Goal: Information Seeking & Learning: Understand process/instructions

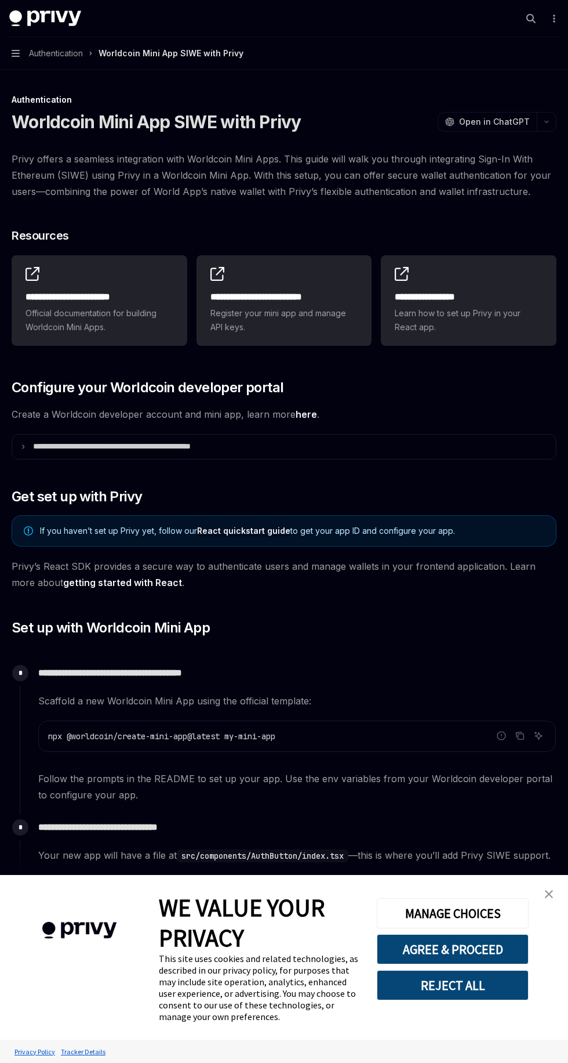
type textarea "*"
click at [477, 946] on button "AGREE & PROCEED" at bounding box center [453, 949] width 152 height 30
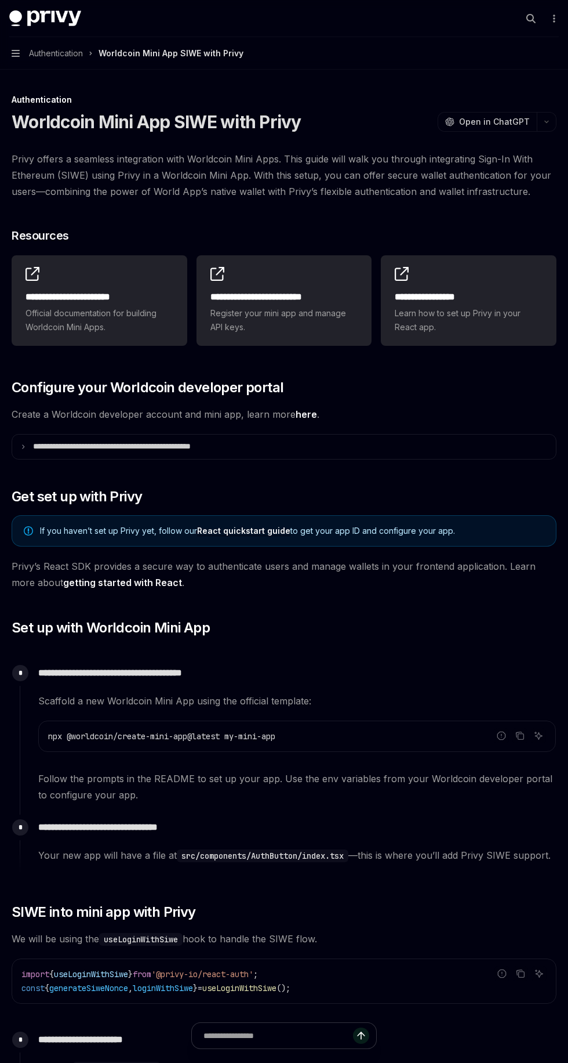
click at [107, 291] on h2 "**********" at bounding box center [100, 297] width 148 height 14
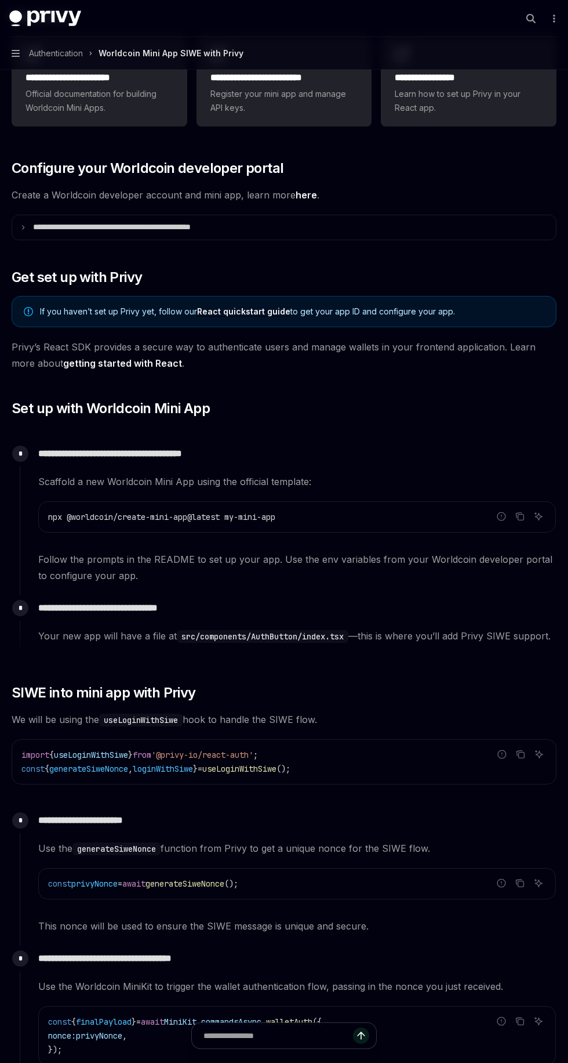
click at [173, 684] on span "SIWE into mini app with Privy" at bounding box center [104, 692] width 184 height 19
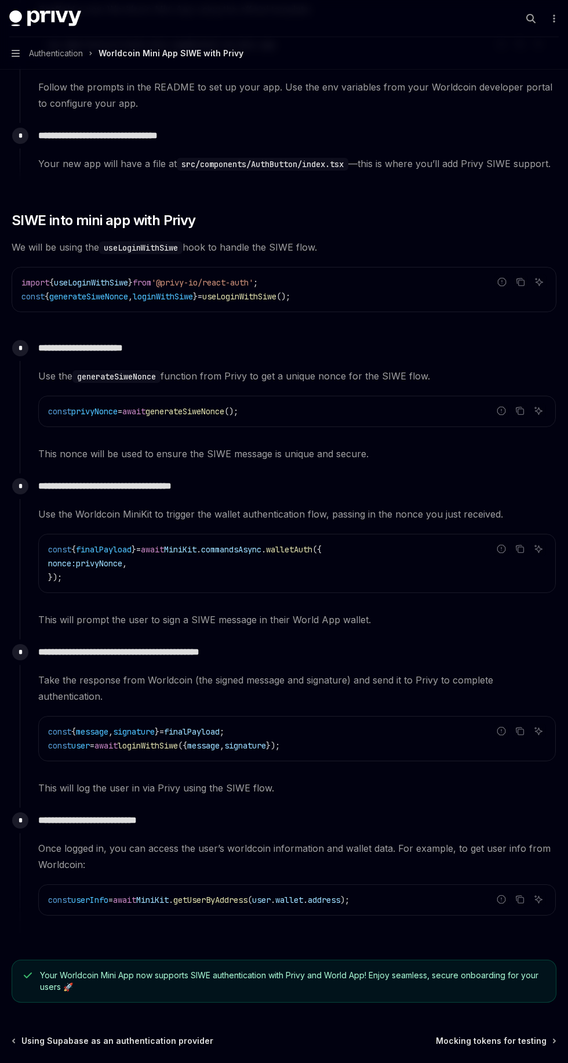
scroll to position [733, 0]
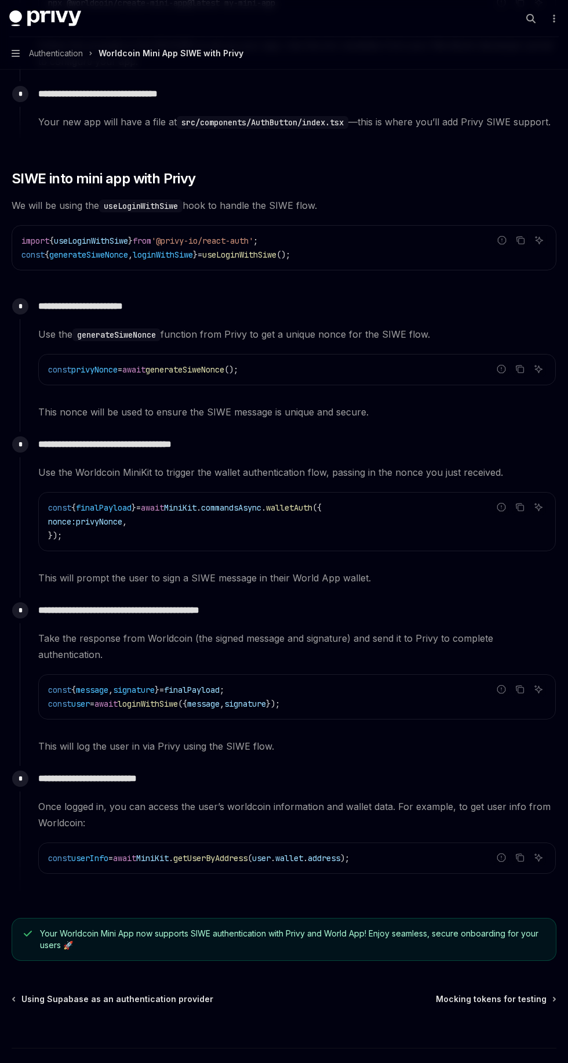
click at [372, 932] on span "Your Worldcoin Mini App now supports SIWE authentication with Privy and World A…" at bounding box center [292, 939] width 505 height 23
click at [396, 905] on div "**********" at bounding box center [284, 189] width 545 height 1543
click at [531, 995] on span "Mocking tokens for testing" at bounding box center [491, 999] width 111 height 12
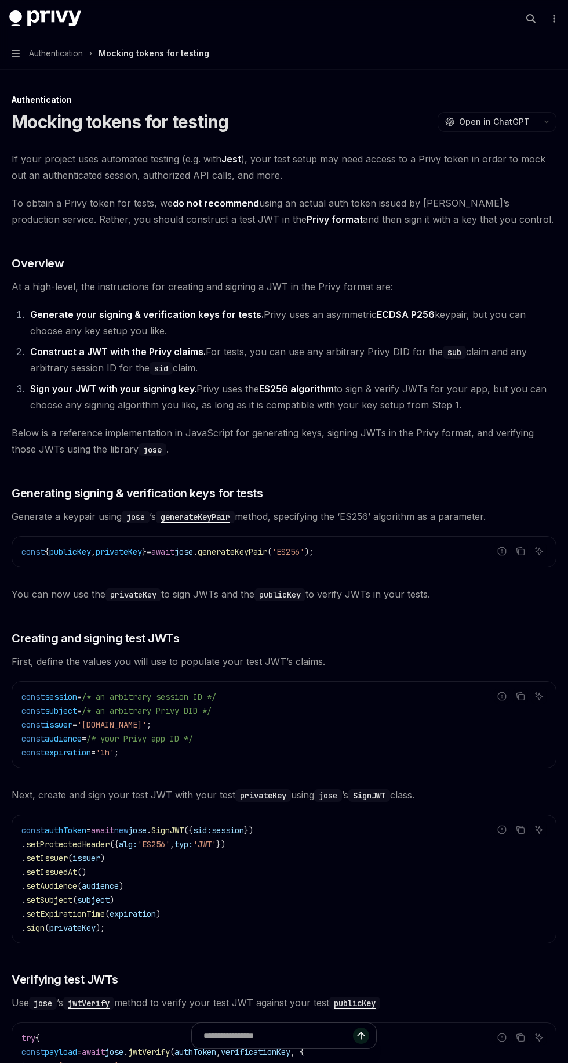
click at [502, 983] on h3 "​ Verifying test JWTs" at bounding box center [284, 979] width 545 height 16
click at [425, 314] on link "ECDSA P256" at bounding box center [406, 315] width 58 height 12
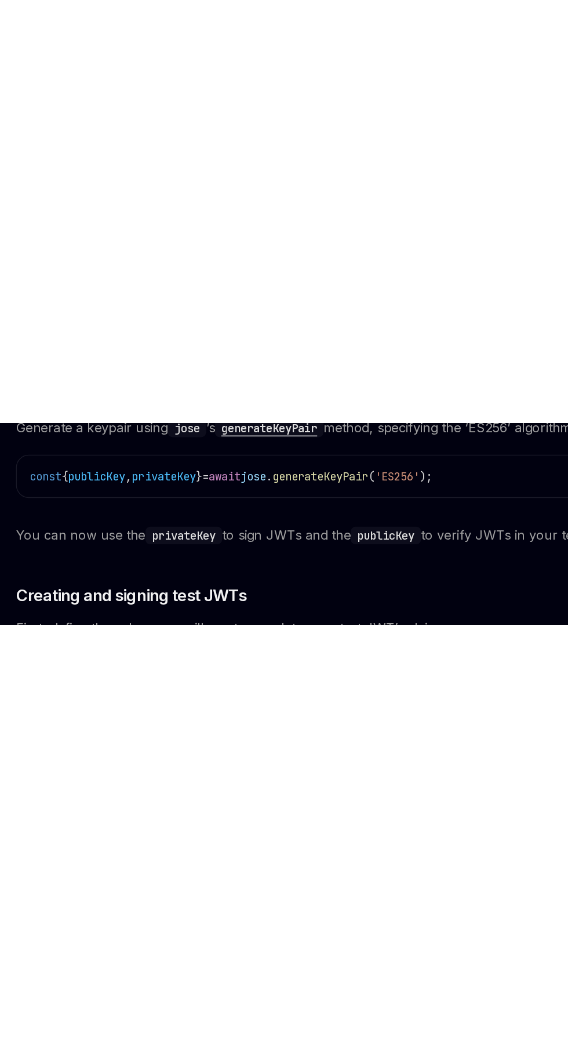
scroll to position [200, 0]
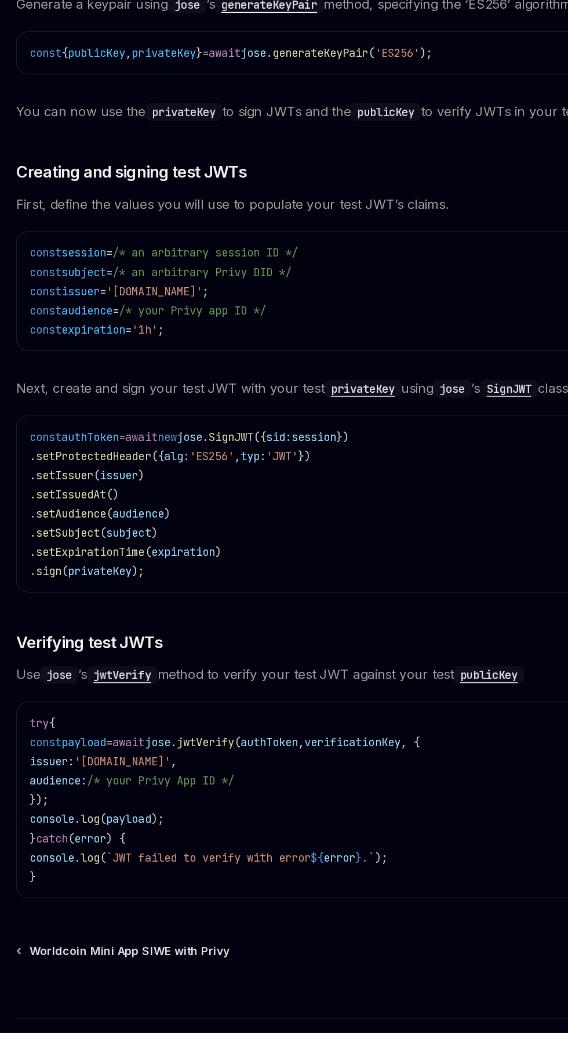
click at [100, 800] on code "jwtVerify" at bounding box center [88, 803] width 51 height 13
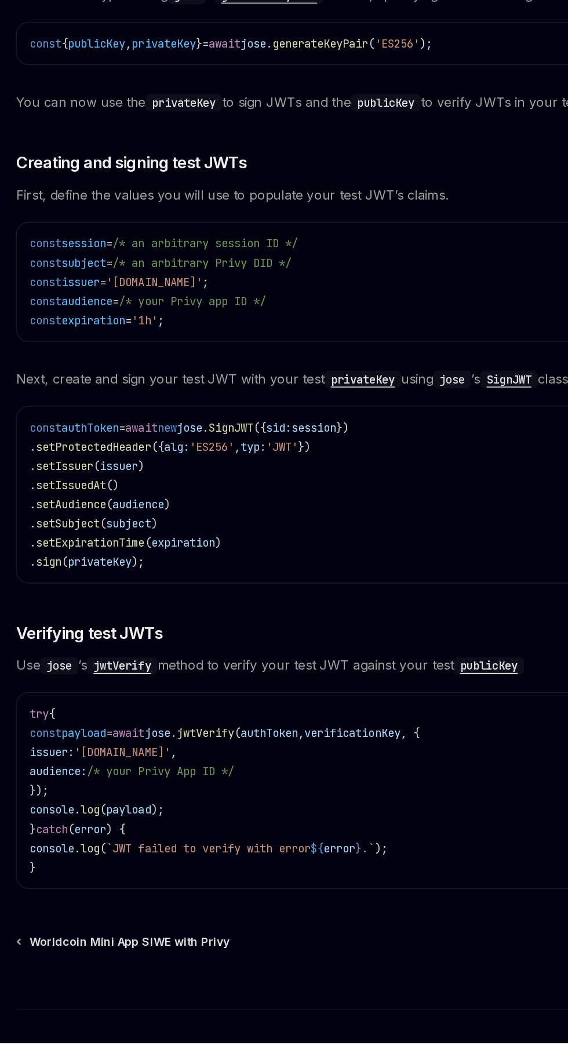
scroll to position [234, 0]
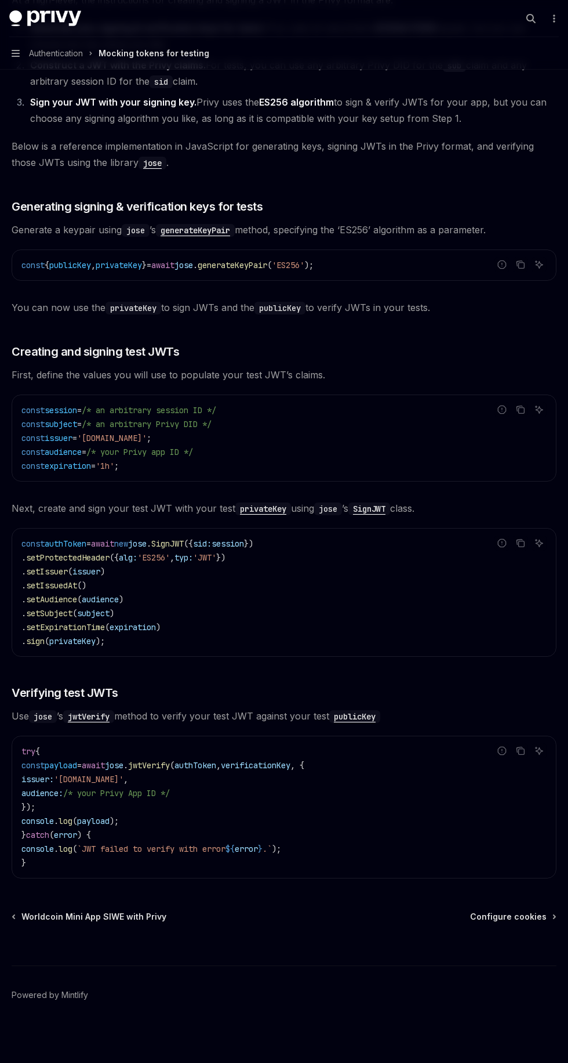
type textarea "*"
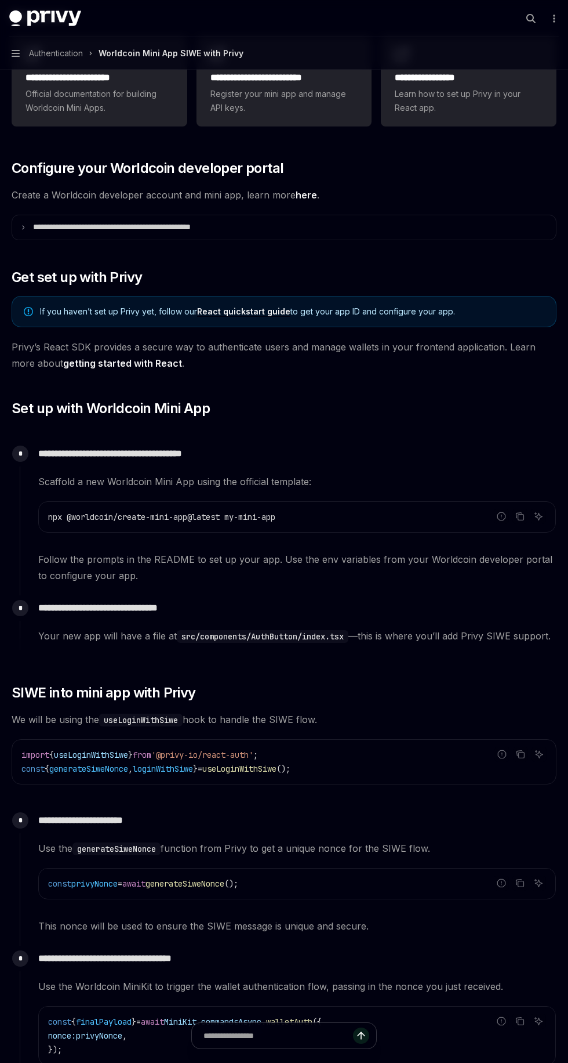
scroll to position [219, 0]
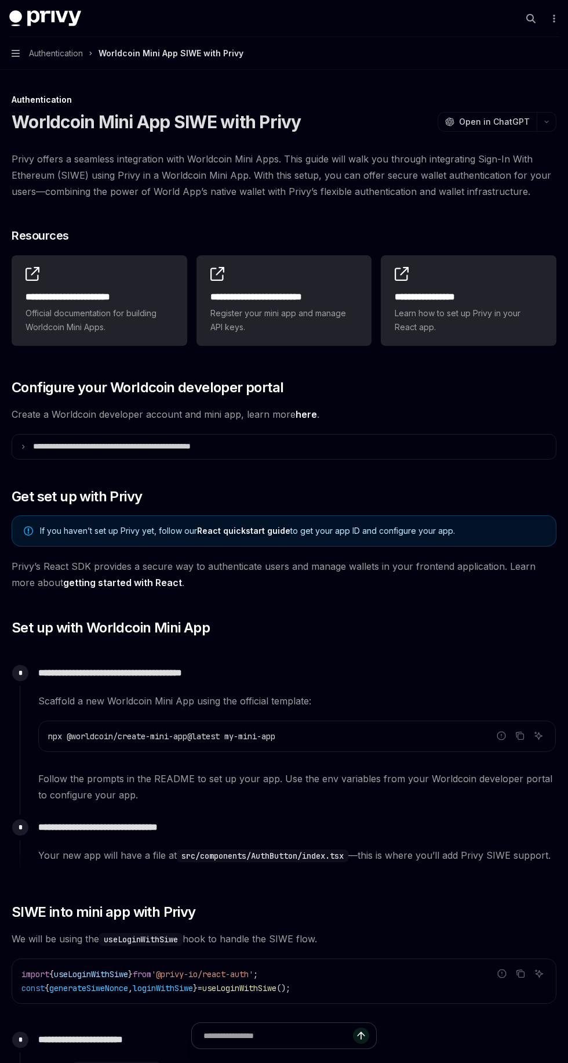
click at [206, 388] on span "Configure your Worldcoin developer portal" at bounding box center [148, 387] width 272 height 19
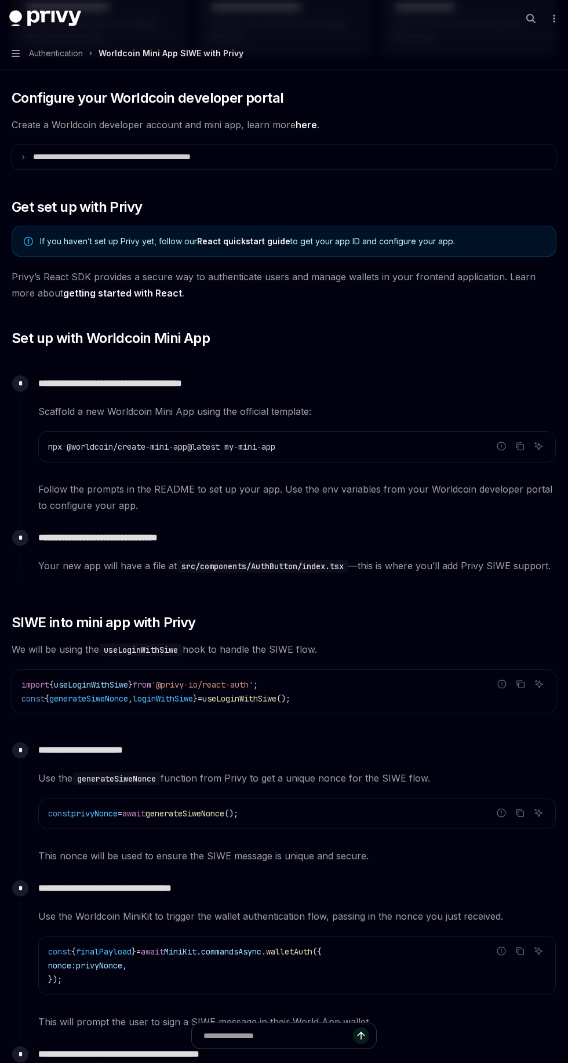
scroll to position [290, 0]
click at [190, 334] on span "Set up with Worldcoin Mini App" at bounding box center [111, 337] width 198 height 19
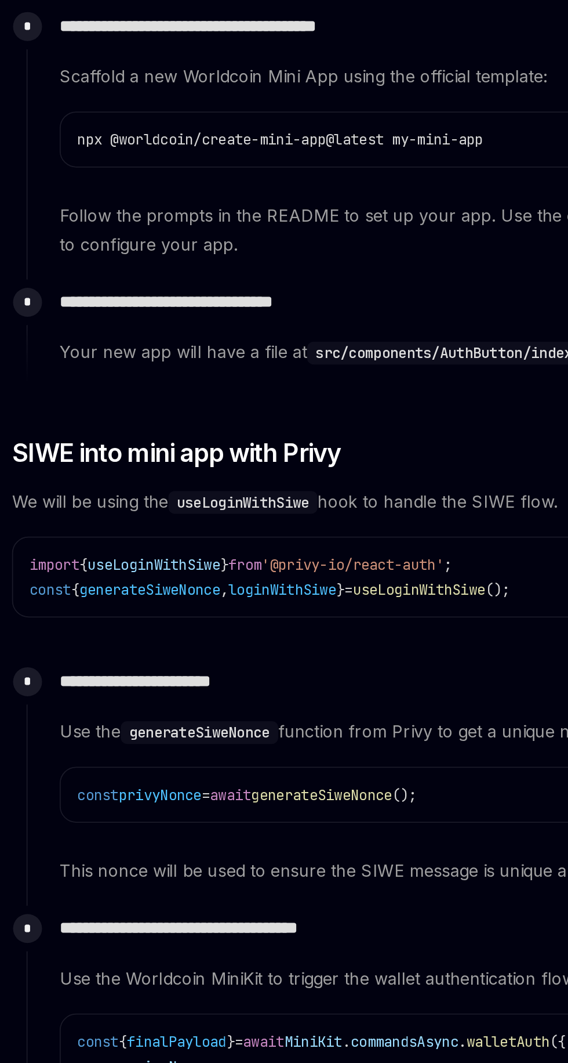
scroll to position [528, 0]
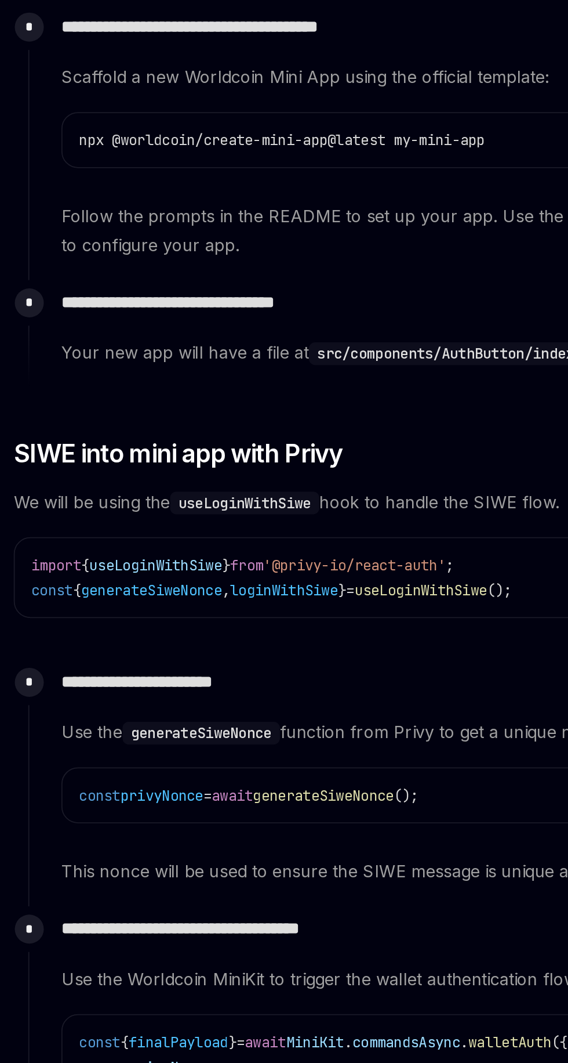
click at [162, 404] on code "useLoginWithSiwe" at bounding box center [141, 410] width 84 height 13
click at [160, 375] on span "SIWE into mini app with Privy" at bounding box center [104, 383] width 184 height 19
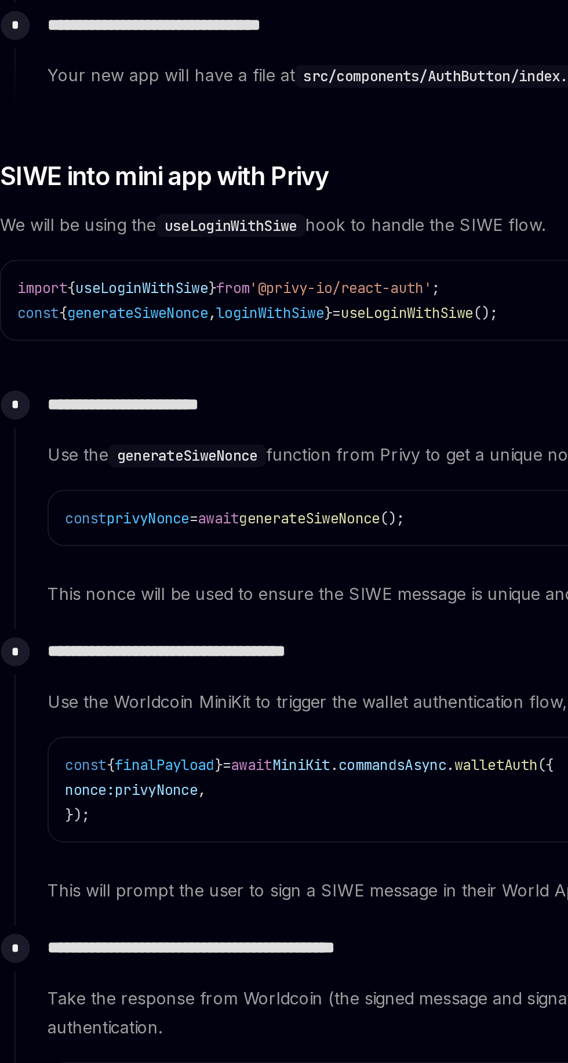
click at [161, 539] on code "generateSiweNonce" at bounding box center [117, 539] width 88 height 13
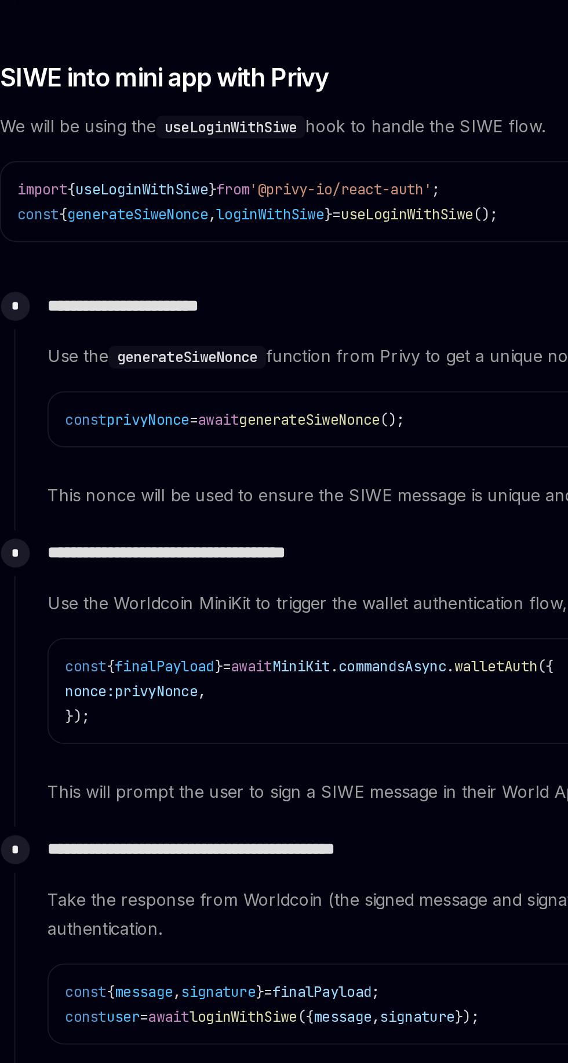
scroll to position [528, 0]
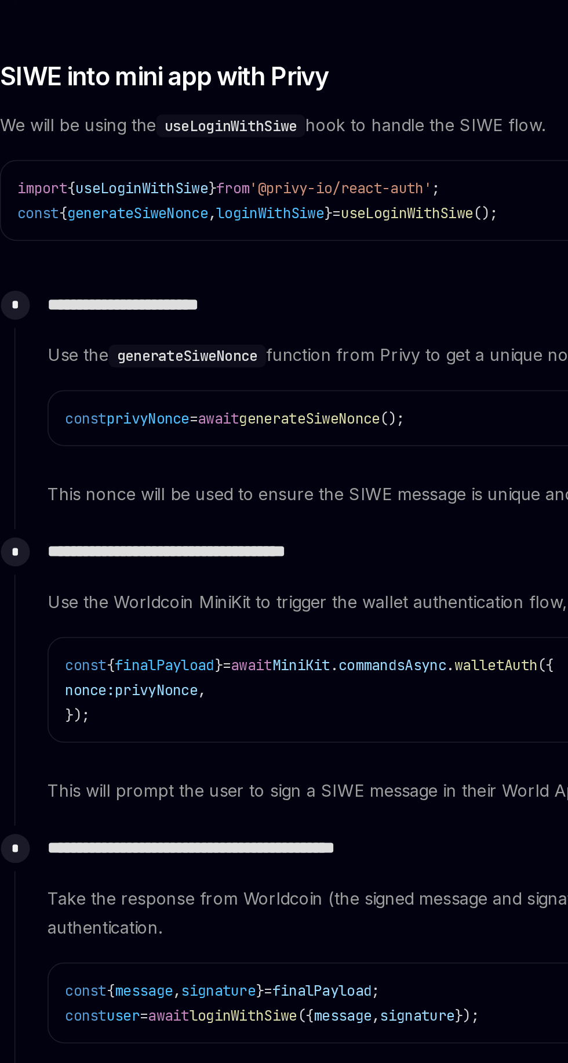
click at [183, 644] on p "**********" at bounding box center [297, 649] width 518 height 16
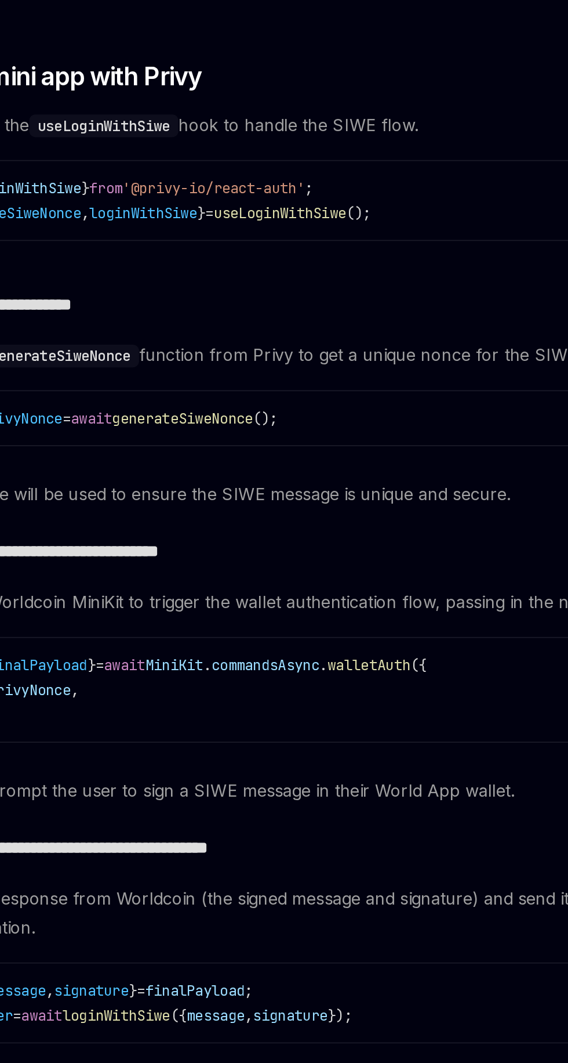
click at [302, 705] on code "const { finalPayload } = await MiniKit . commandsAsync . walletAuth ({ nonce: p…" at bounding box center [297, 726] width 498 height 42
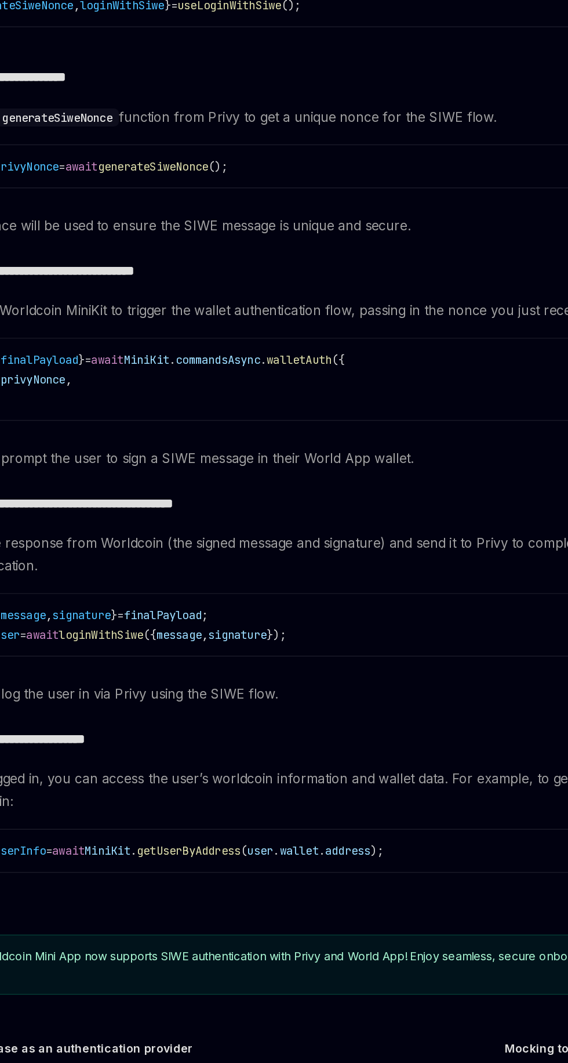
scroll to position [733, 0]
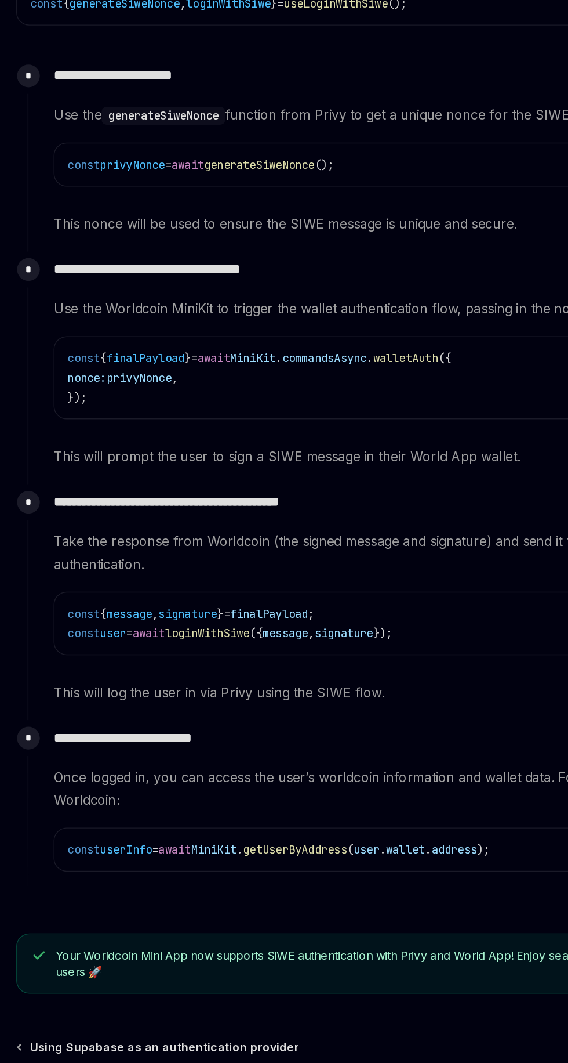
click at [140, 994] on span "Using Supabase as an authentication provider" at bounding box center [117, 999] width 192 height 12
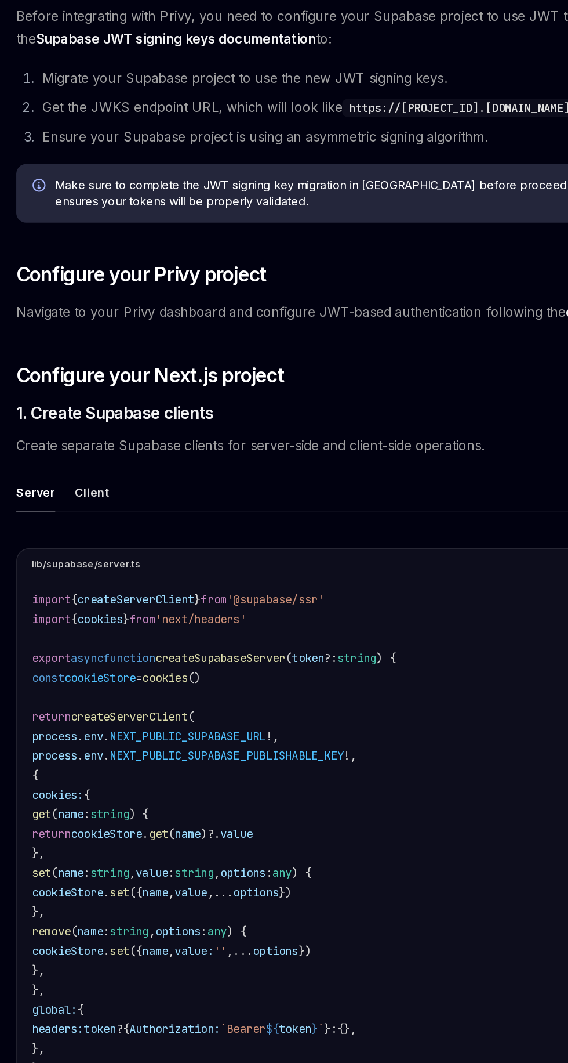
click at [150, 997] on code "import { createServerClient } from '@supabase/ssr' import { cookies } from 'nex…" at bounding box center [284, 860] width 523 height 376
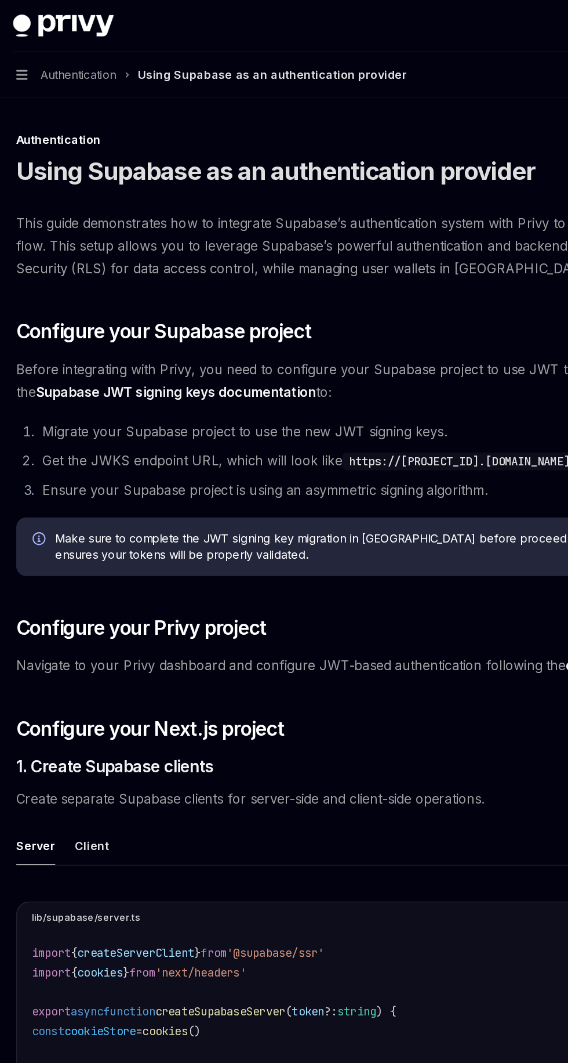
click at [286, 386] on span "Make sure to complete the JWT signing key migration in Supabase before proceedi…" at bounding box center [292, 389] width 506 height 23
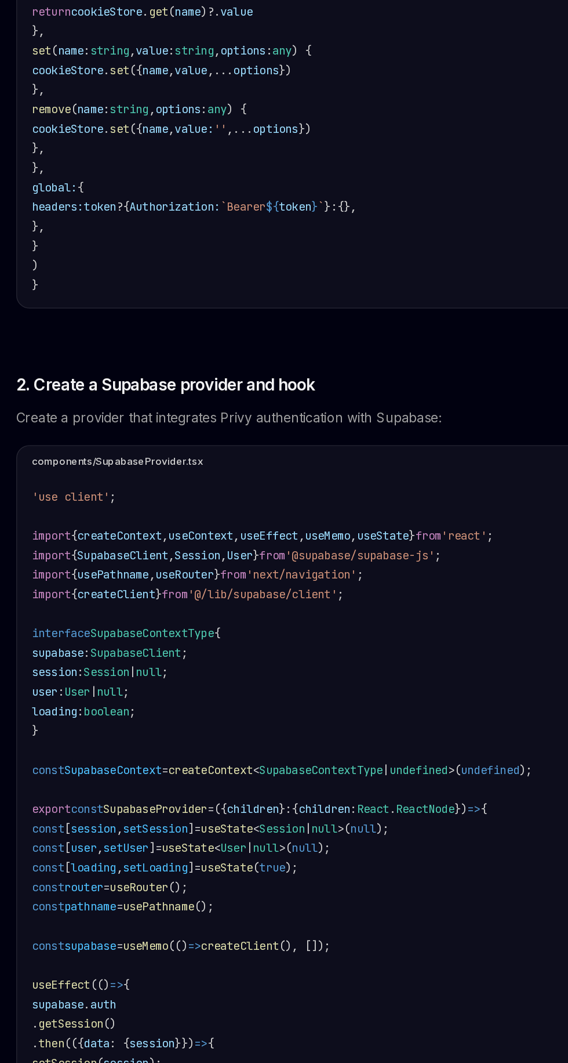
scroll to position [733, 0]
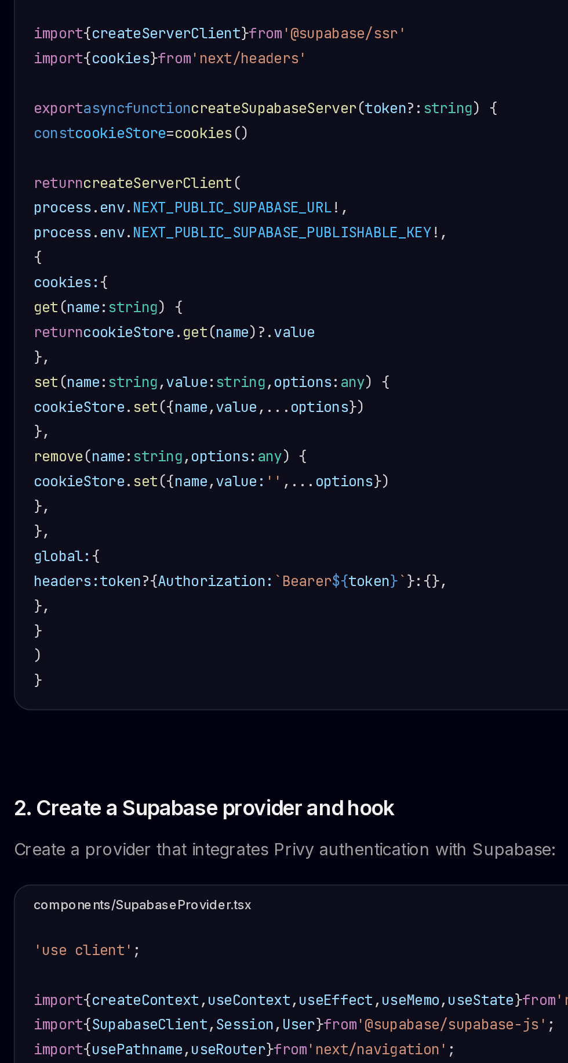
scroll to position [528, 0]
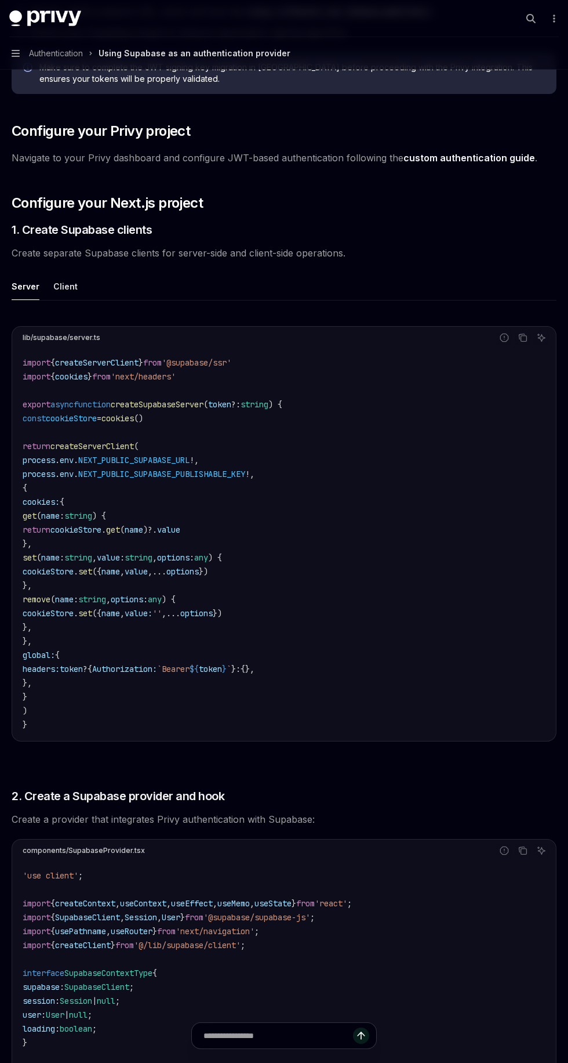
scroll to position [290, 0]
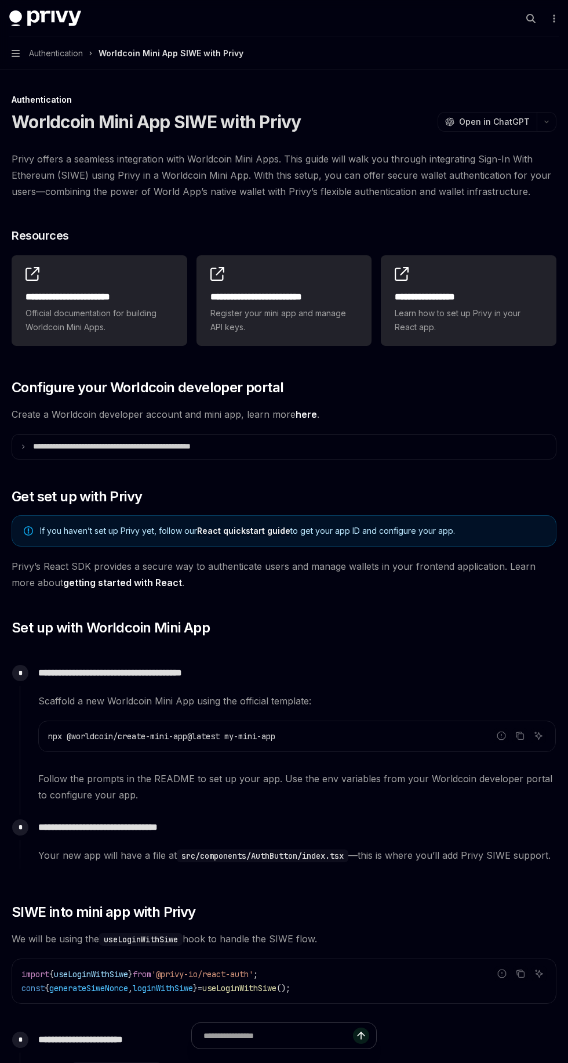
click at [278, 316] on span "Register your mini app and manage API keys." at bounding box center [285, 320] width 148 height 28
type textarea "*"
